Goal: Information Seeking & Learning: Learn about a topic

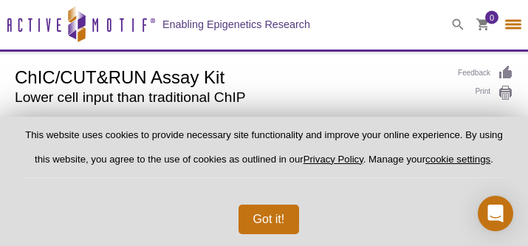
select select "[GEOGRAPHIC_DATA]"
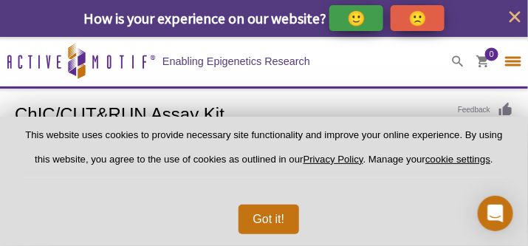
click at [225, 155] on p "This website uses cookies to provide necessary site functionality and improve y…" at bounding box center [264, 154] width 481 height 50
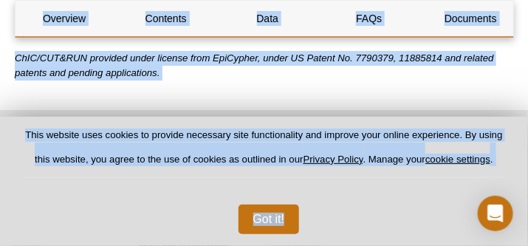
scroll to position [5280, 0]
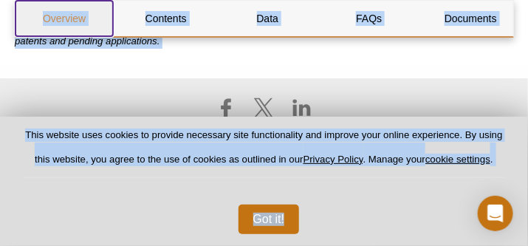
click at [64, 18] on link "Overview" at bounding box center [65, 18] width 98 height 35
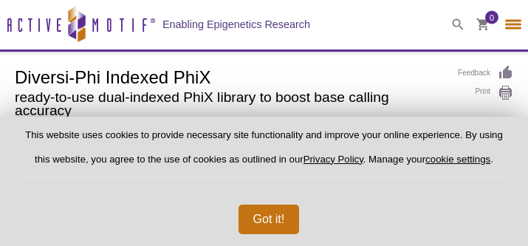
select select "[GEOGRAPHIC_DATA]"
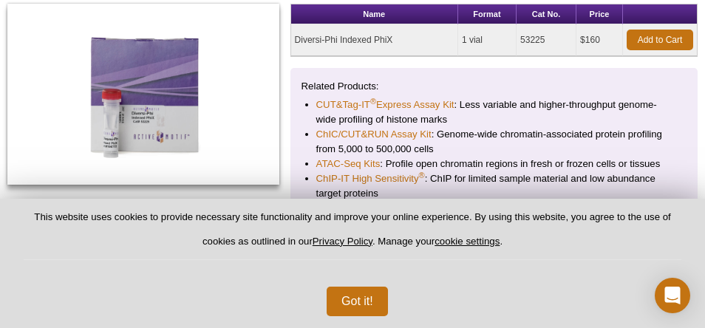
scroll to position [287, 0]
